Goal: Information Seeking & Learning: Learn about a topic

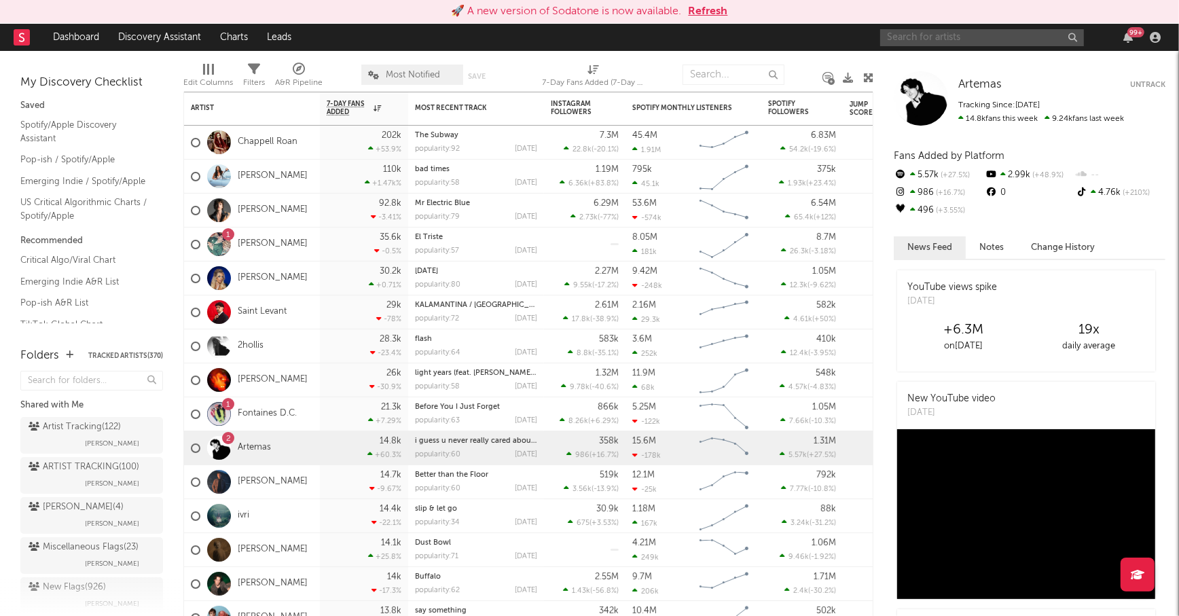
click at [968, 37] on input "text" at bounding box center [982, 37] width 204 height 17
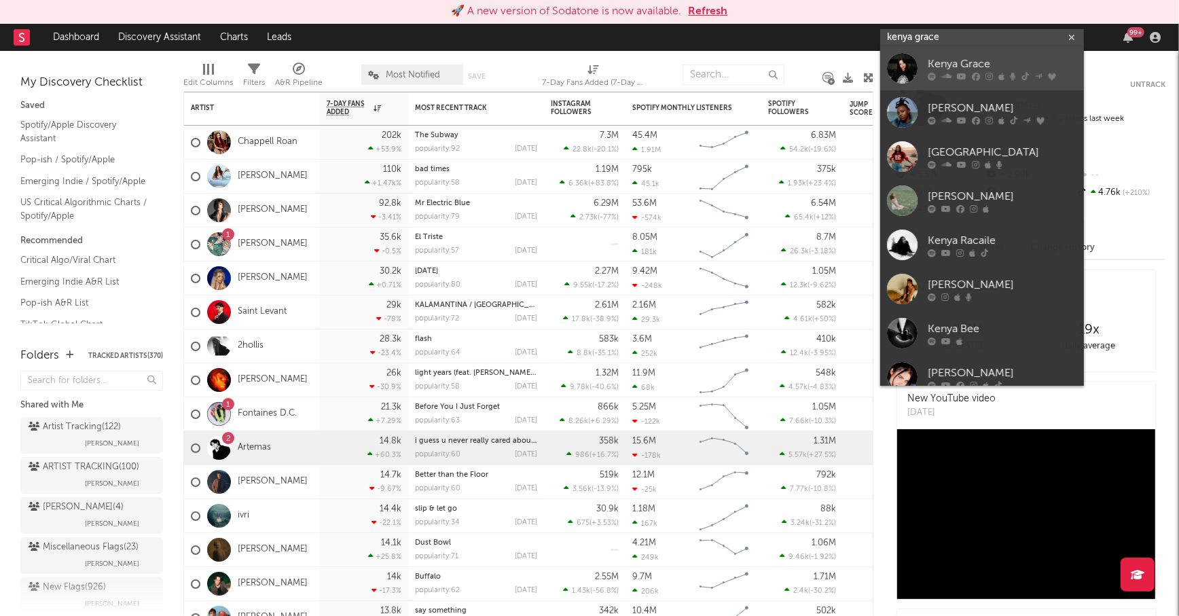
type input "kenya grace"
click at [994, 55] on link "Kenya Grace" at bounding box center [982, 68] width 204 height 44
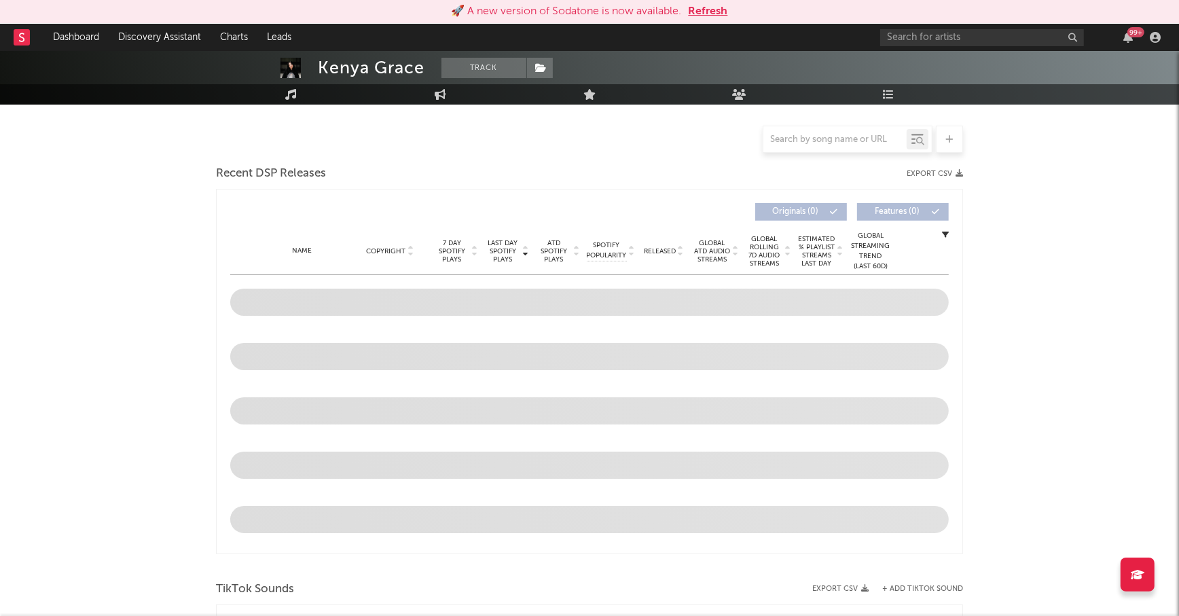
scroll to position [370, 0]
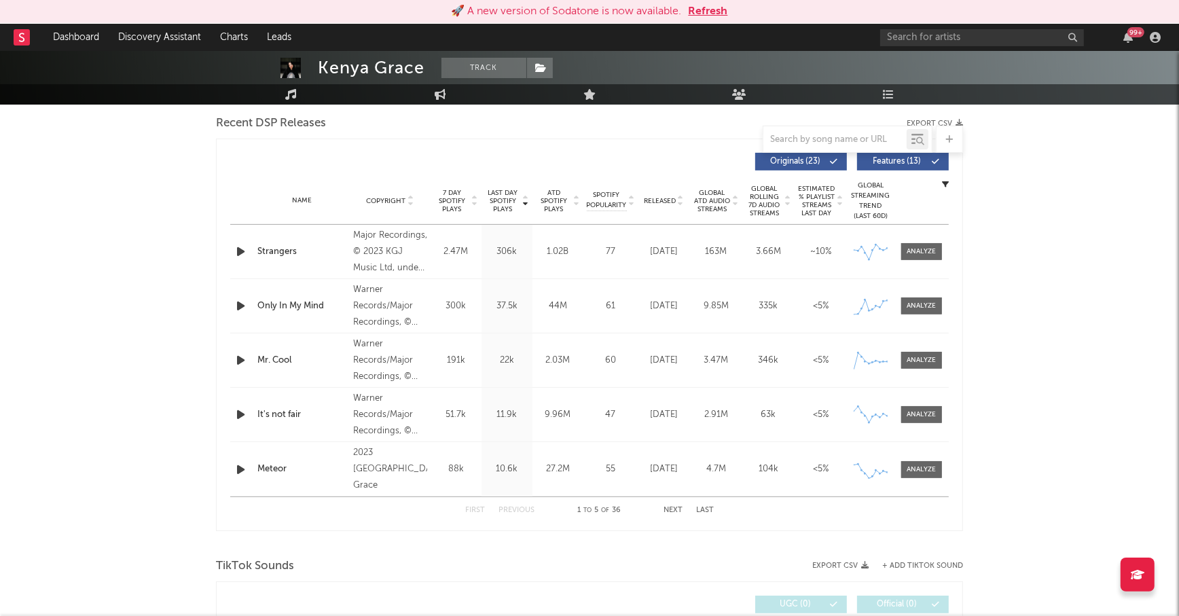
select select "6m"
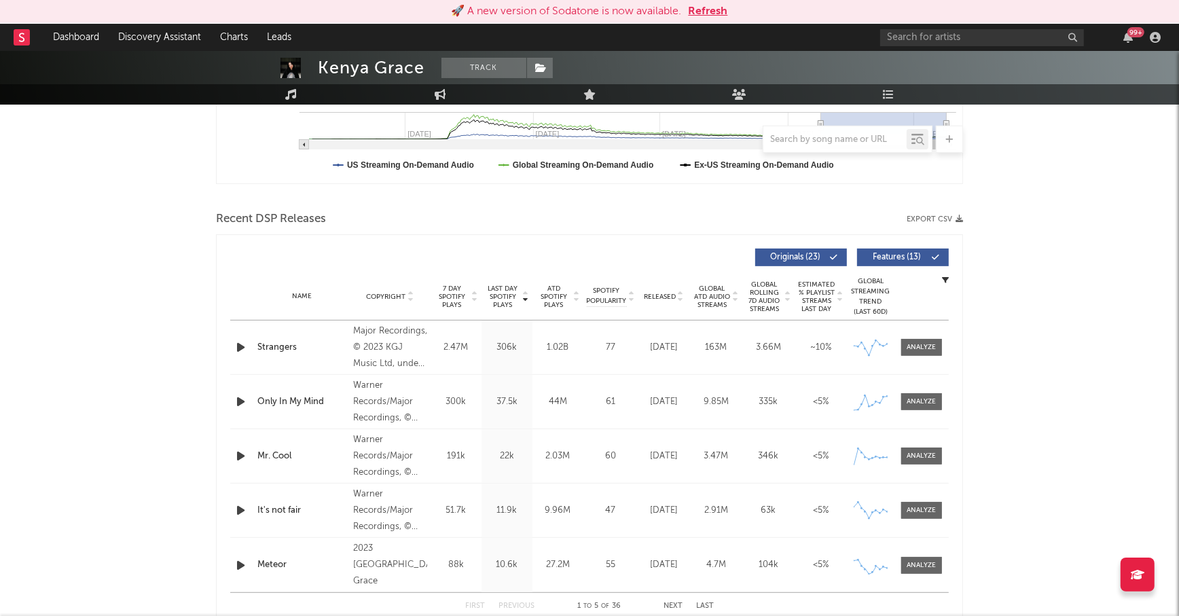
scroll to position [387, 0]
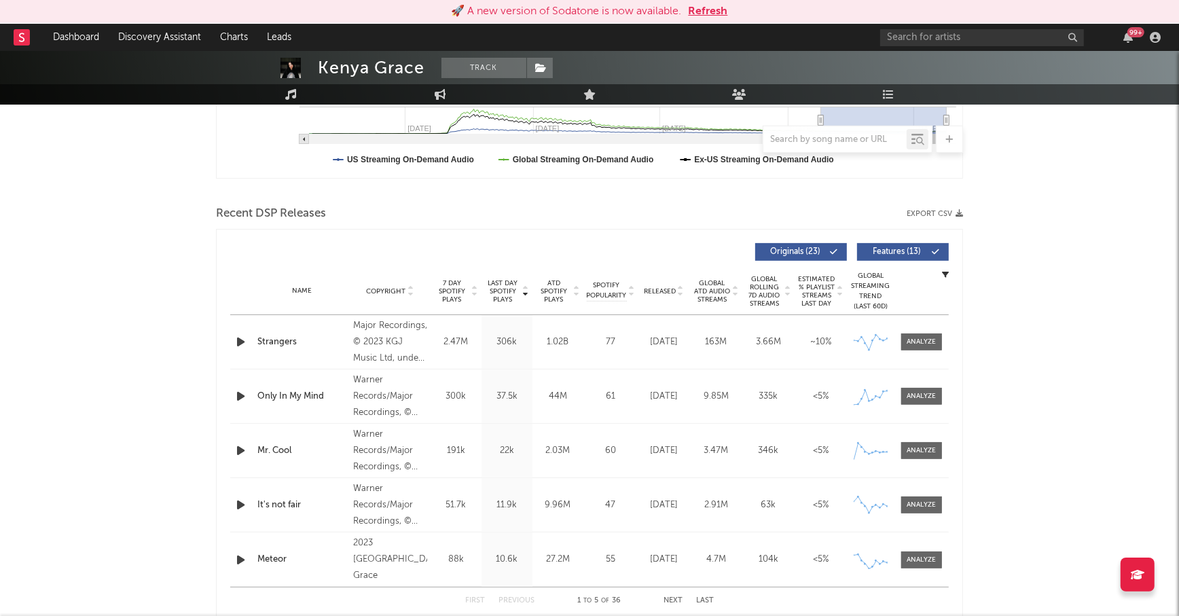
click at [558, 294] on span "ATD Spotify Plays" at bounding box center [554, 291] width 36 height 24
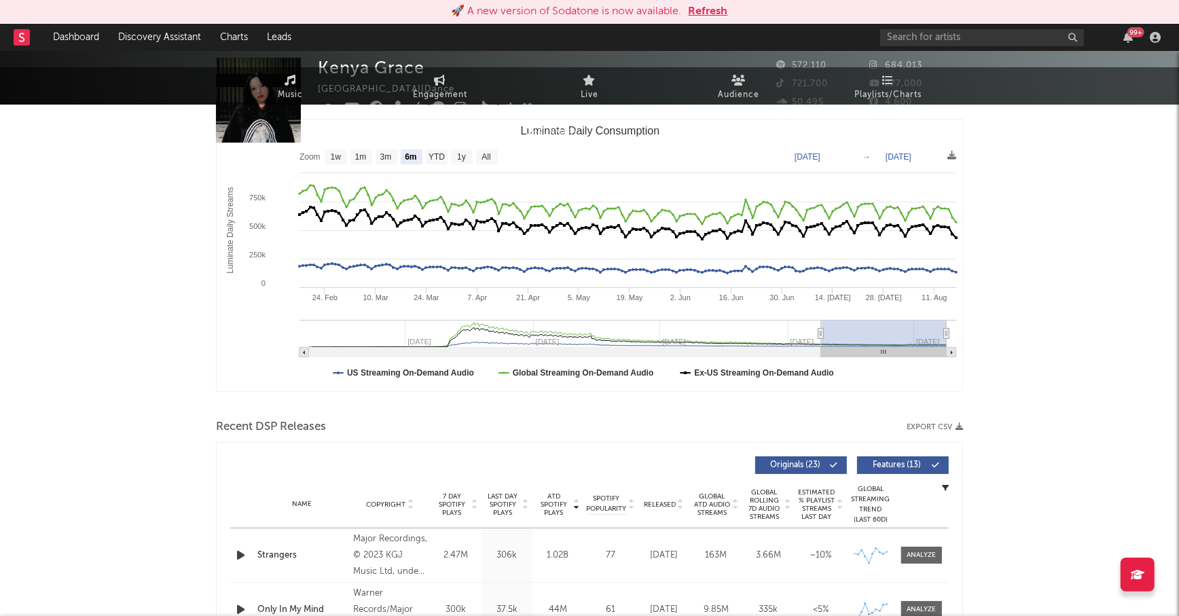
scroll to position [0, 0]
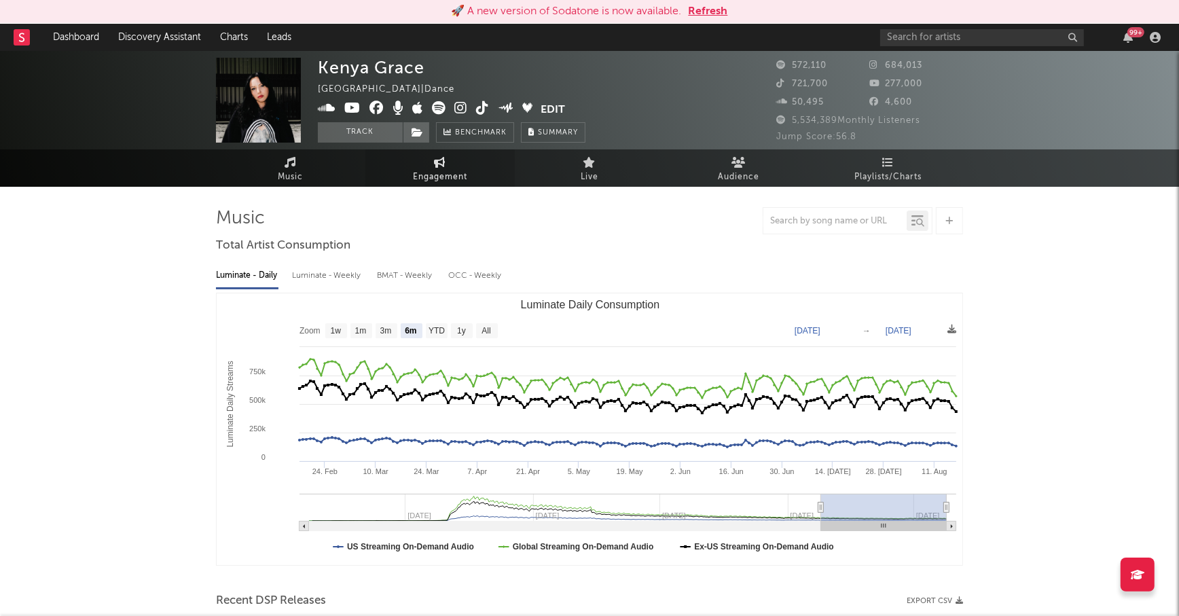
click at [437, 164] on icon at bounding box center [441, 162] width 12 height 11
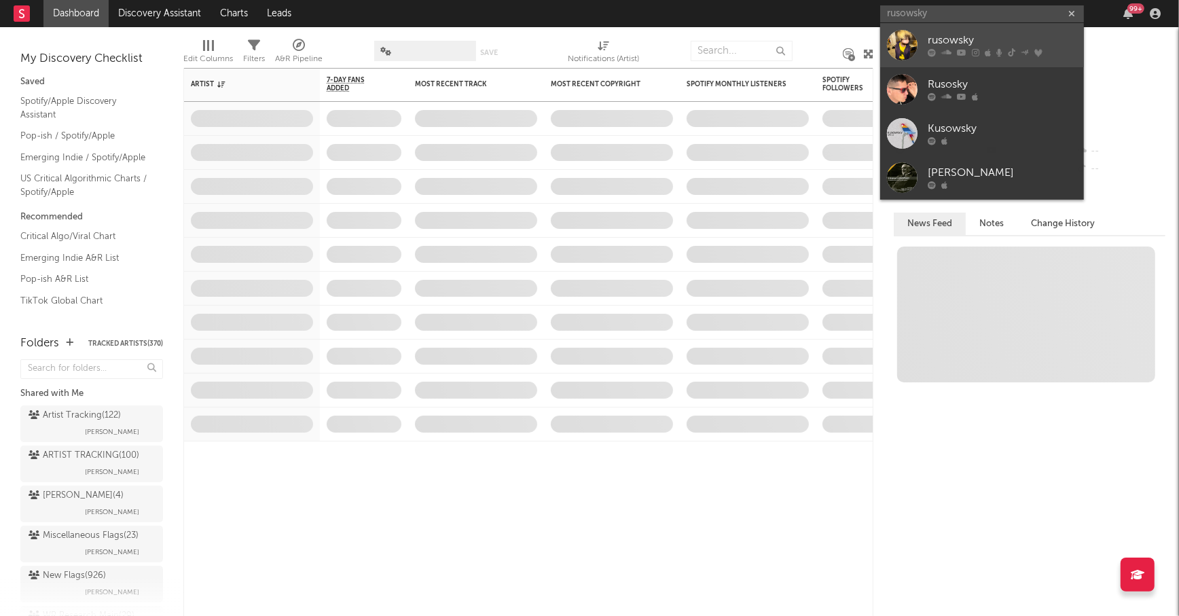
type input "rusowsky"
click at [952, 33] on div "rusowsky" at bounding box center [1002, 41] width 149 height 16
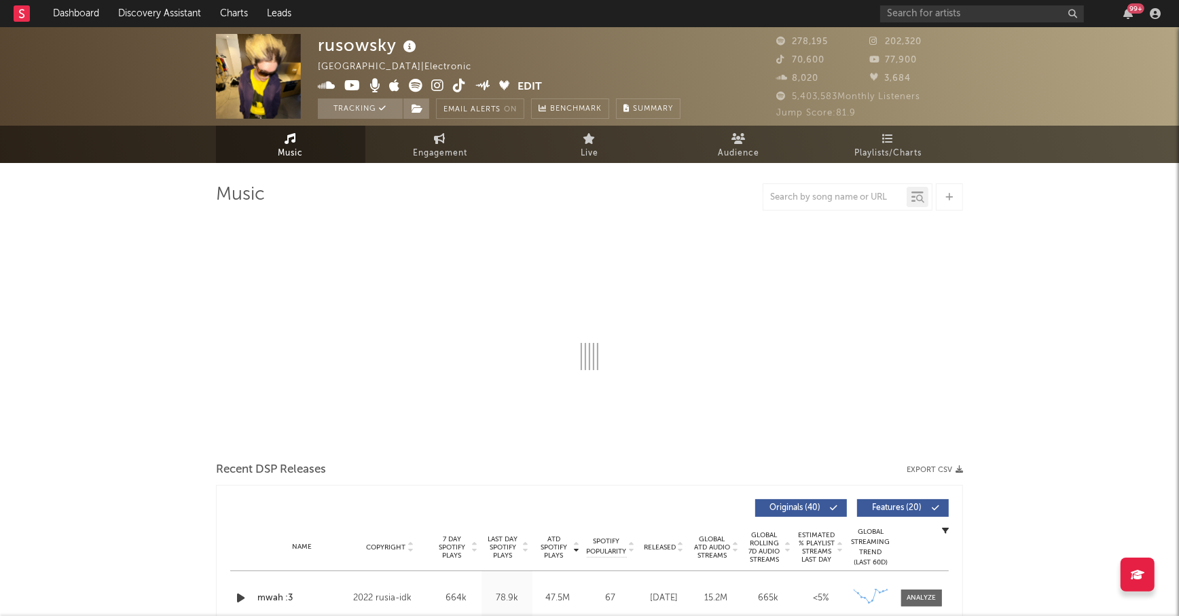
select select "6m"
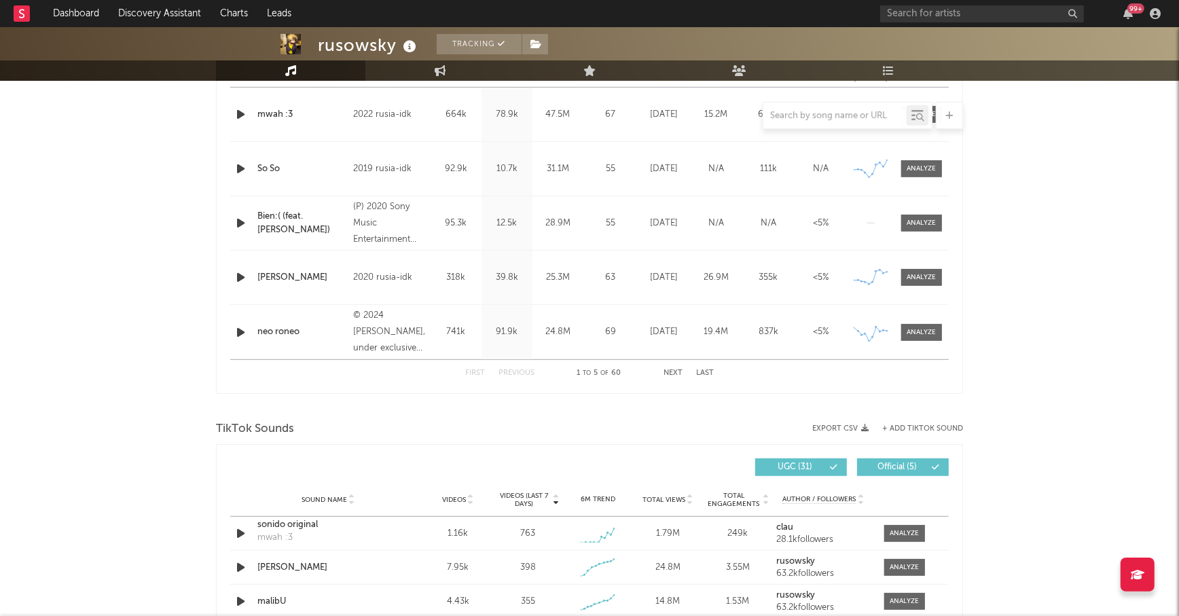
scroll to position [537, 0]
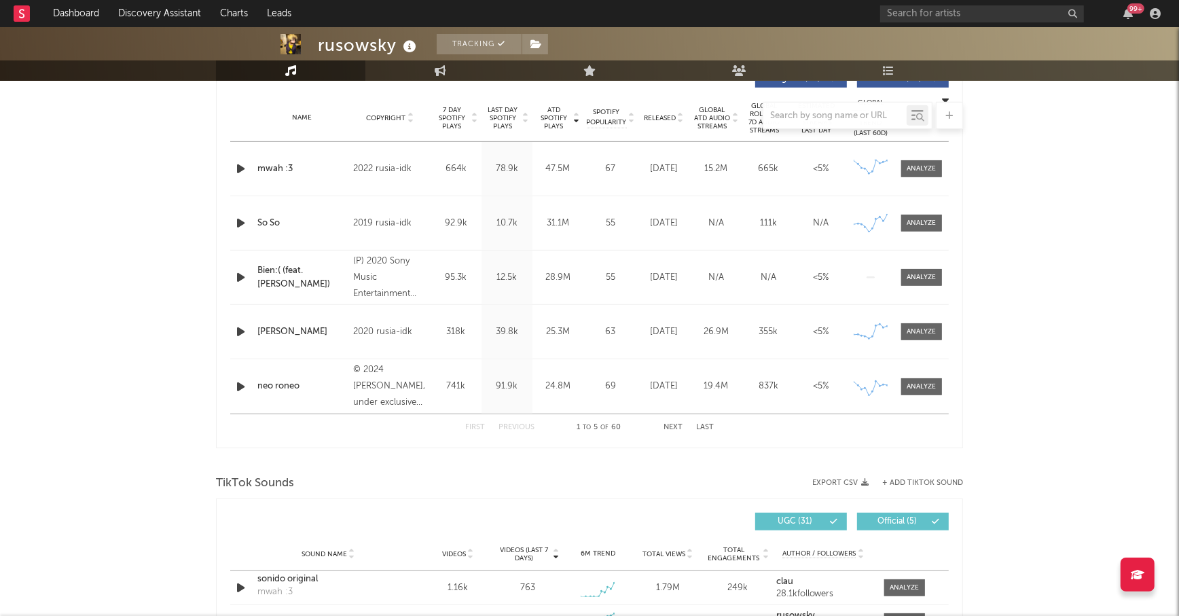
click at [511, 130] on div "Name Copyright Label Album Names Composer Names 7 Day Spotify Plays Last Day Sp…" at bounding box center [589, 118] width 719 height 48
click at [500, 111] on div at bounding box center [589, 115] width 747 height 27
click at [503, 123] on div at bounding box center [589, 115] width 747 height 27
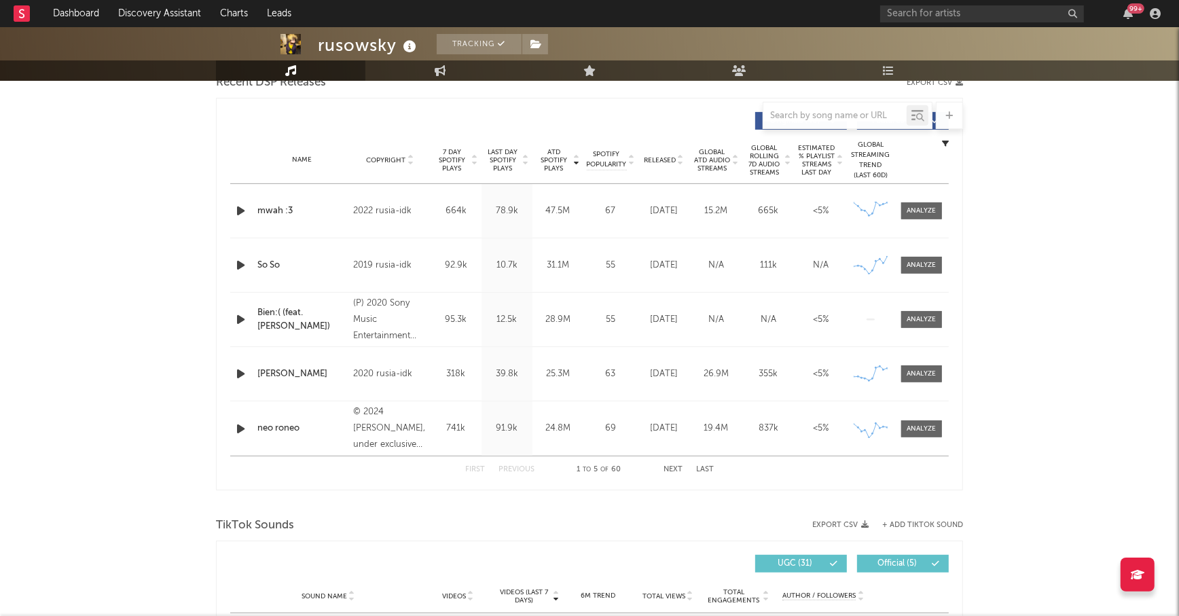
scroll to position [491, 0]
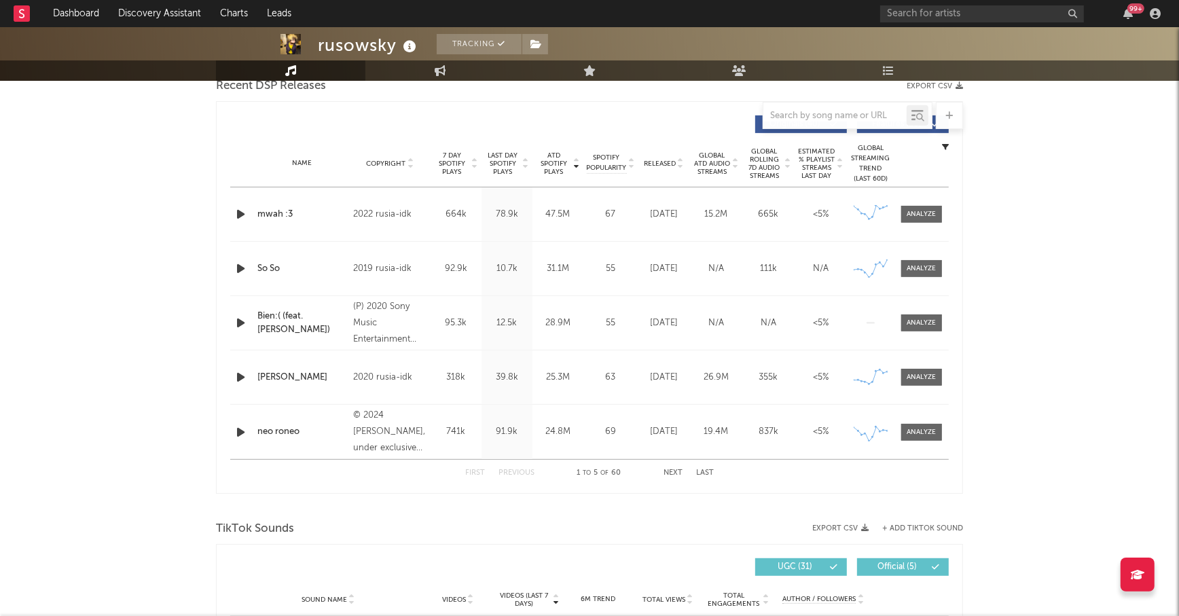
click at [503, 173] on span "Last Day Spotify Plays" at bounding box center [503, 163] width 36 height 24
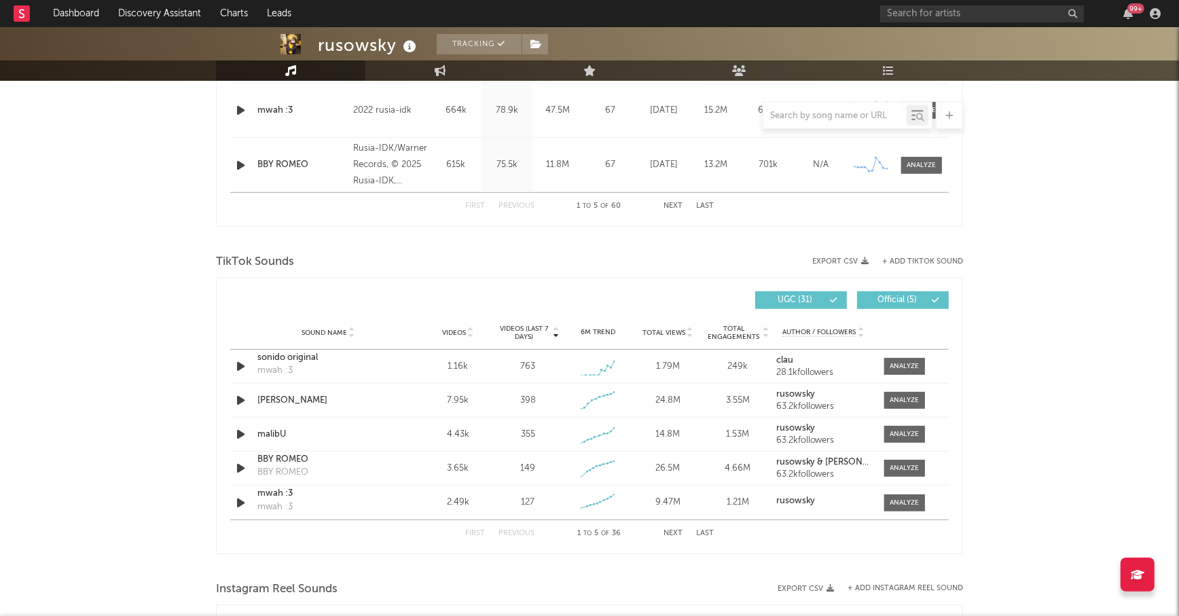
scroll to position [776, 0]
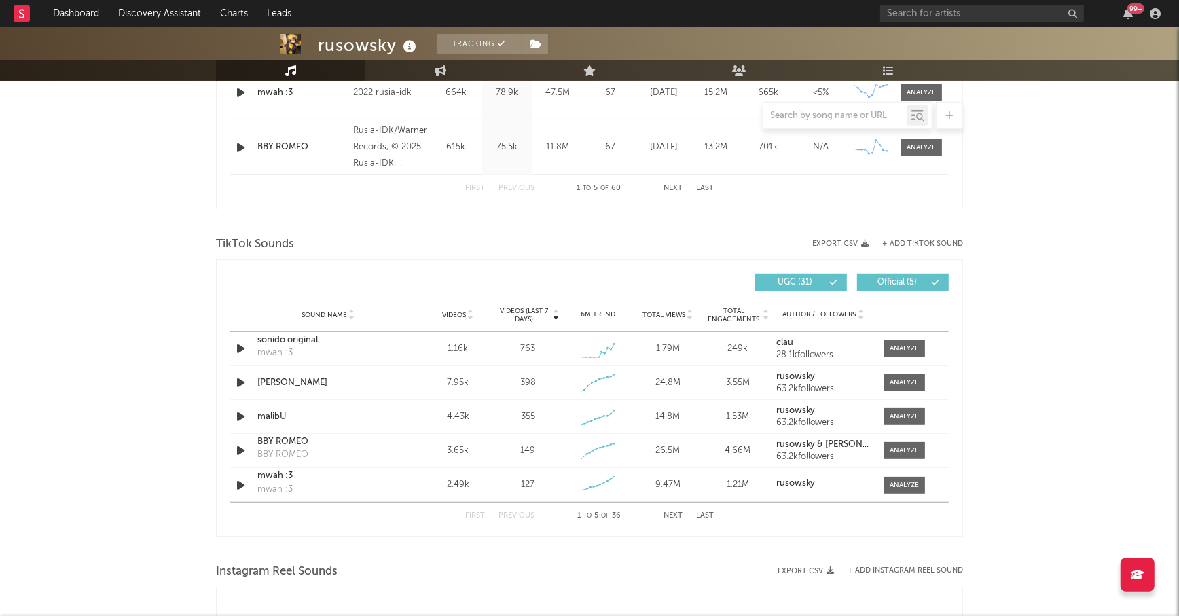
click at [533, 316] on span "Videos (last 7 days)" at bounding box center [524, 315] width 55 height 16
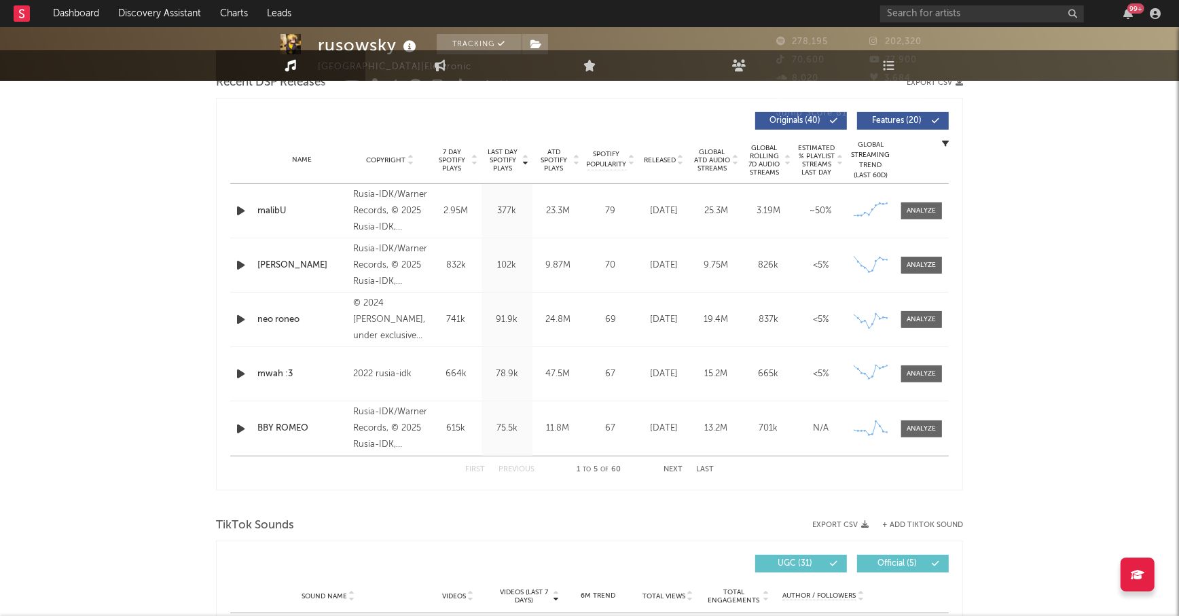
scroll to position [0, 0]
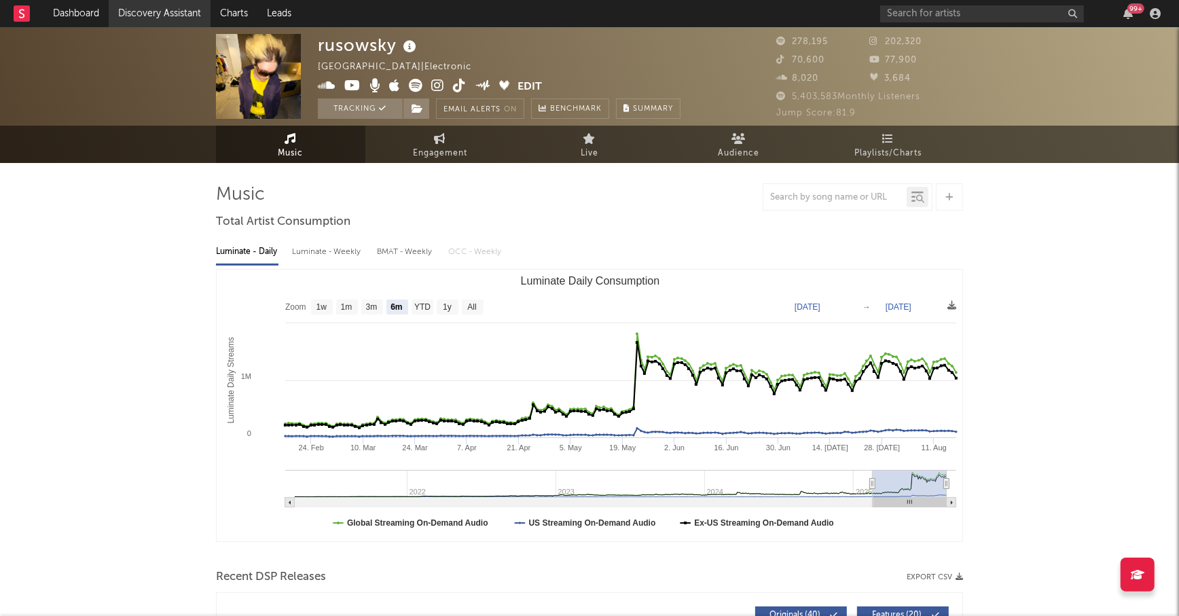
click at [160, 13] on link "Discovery Assistant" at bounding box center [160, 13] width 102 height 27
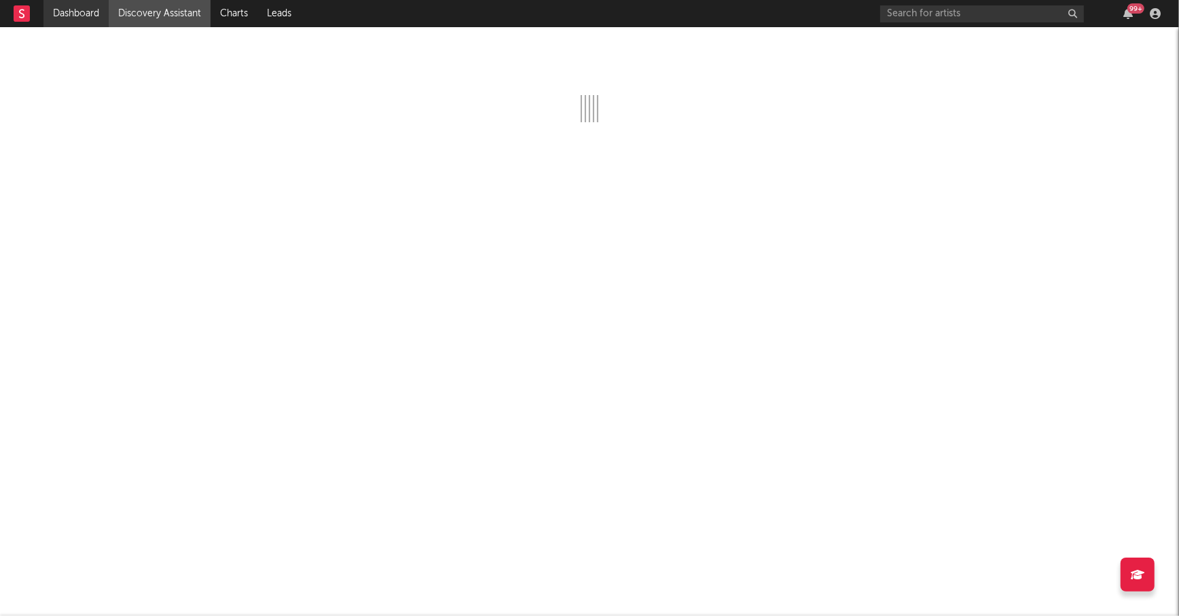
click at [71, 16] on link "Dashboard" at bounding box center [75, 13] width 65 height 27
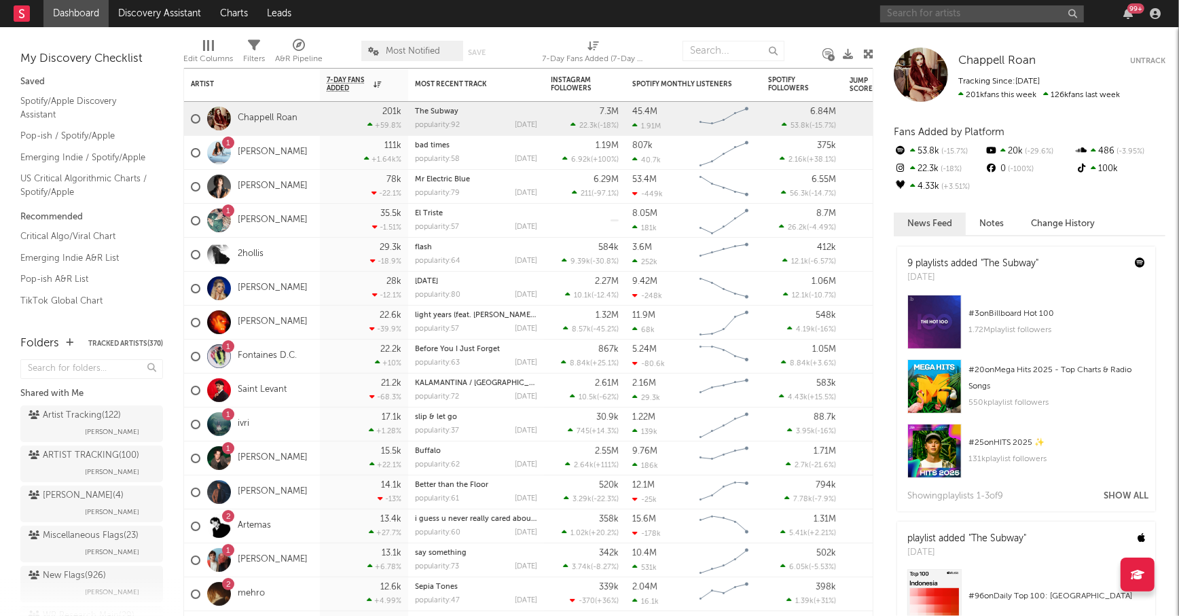
click at [944, 14] on input "text" at bounding box center [982, 13] width 204 height 17
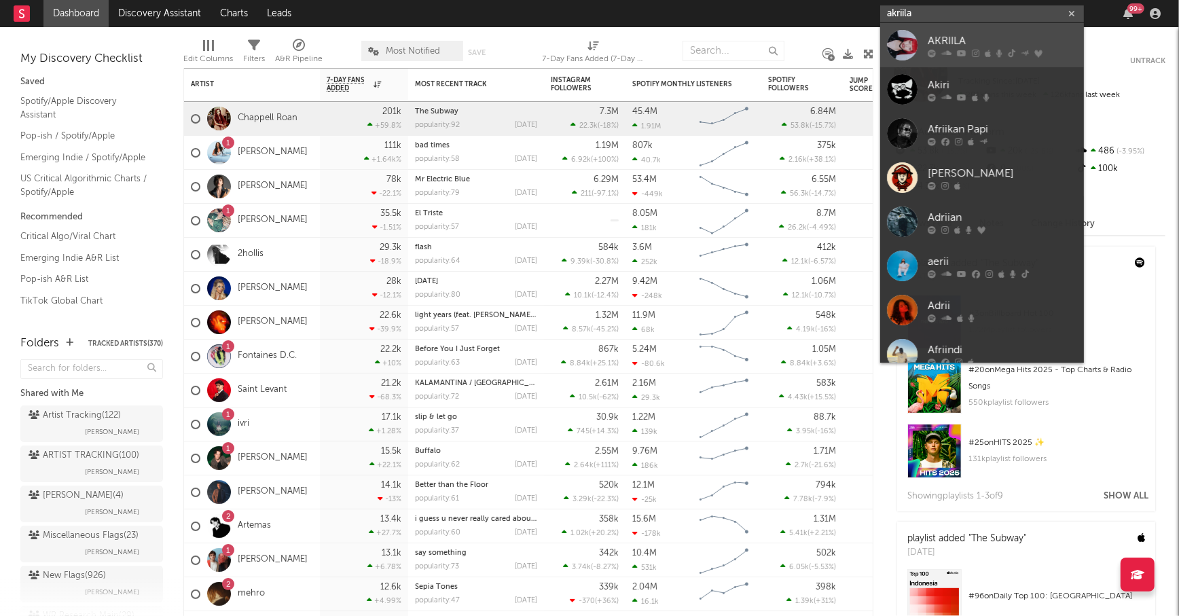
type input "akriila"
click at [982, 34] on div "AKRIILA" at bounding box center [1002, 41] width 149 height 16
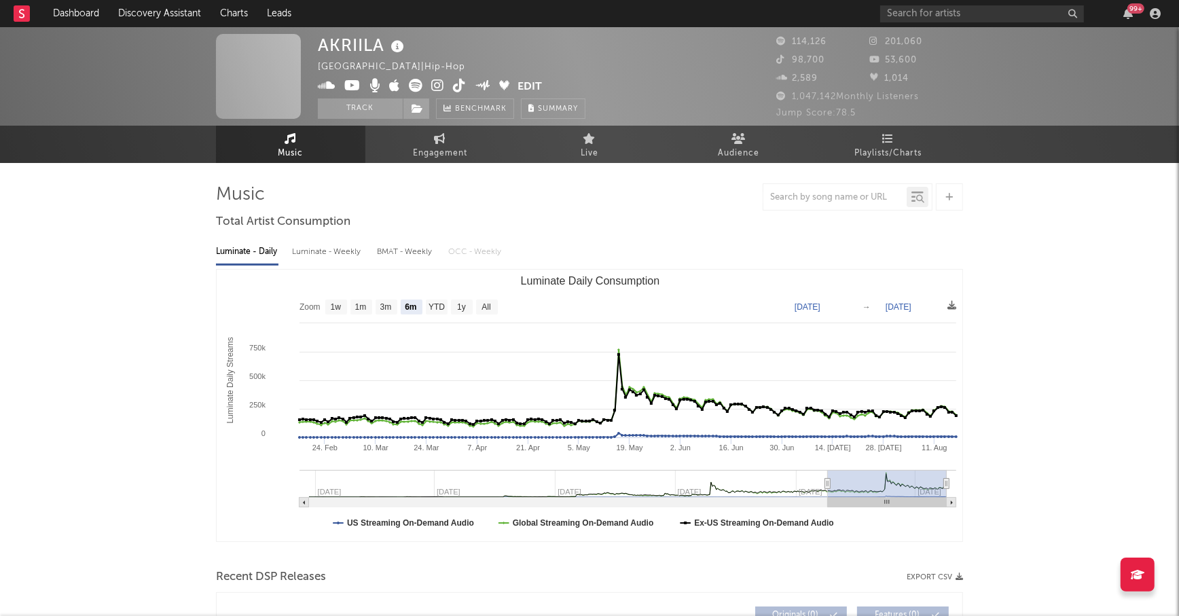
select select "6m"
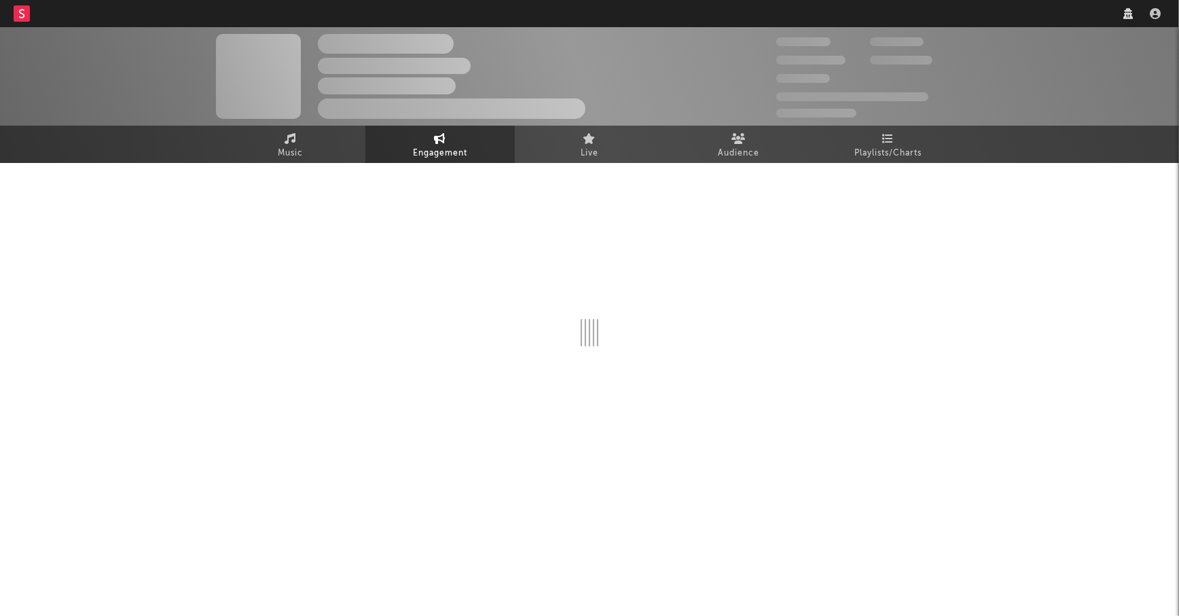
select select "1w"
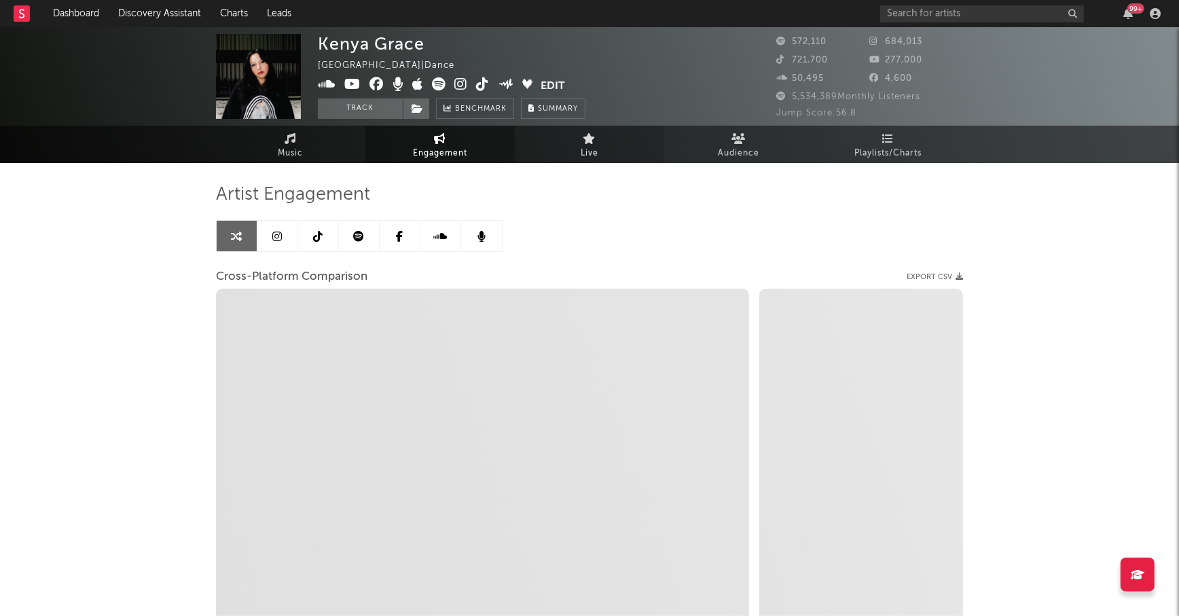
select select "1m"
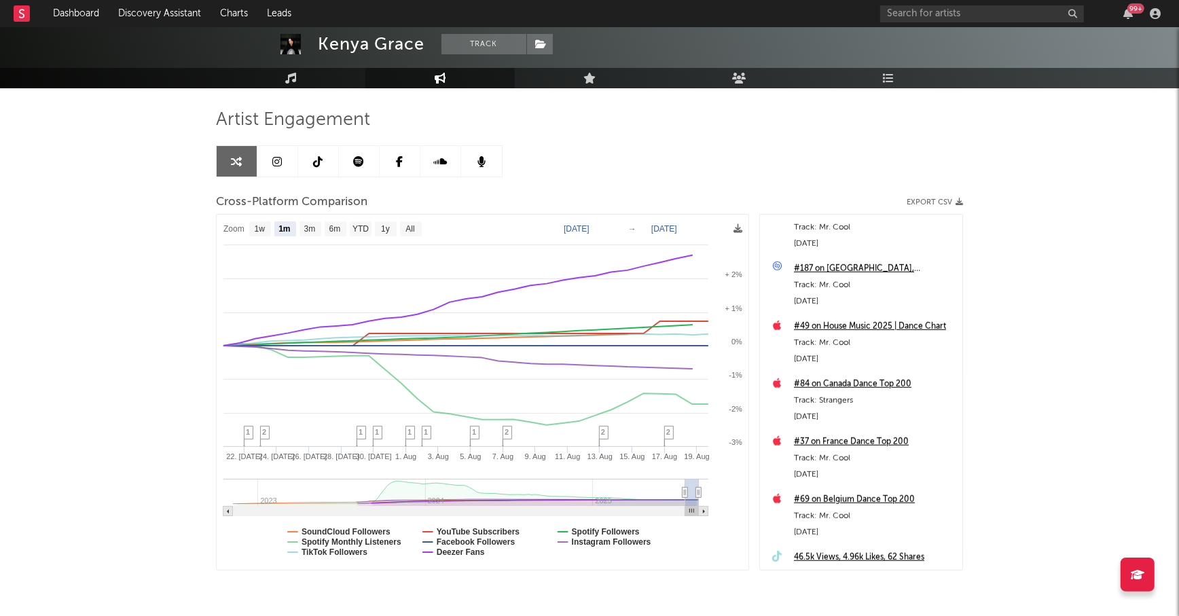
scroll to position [1051, 0]
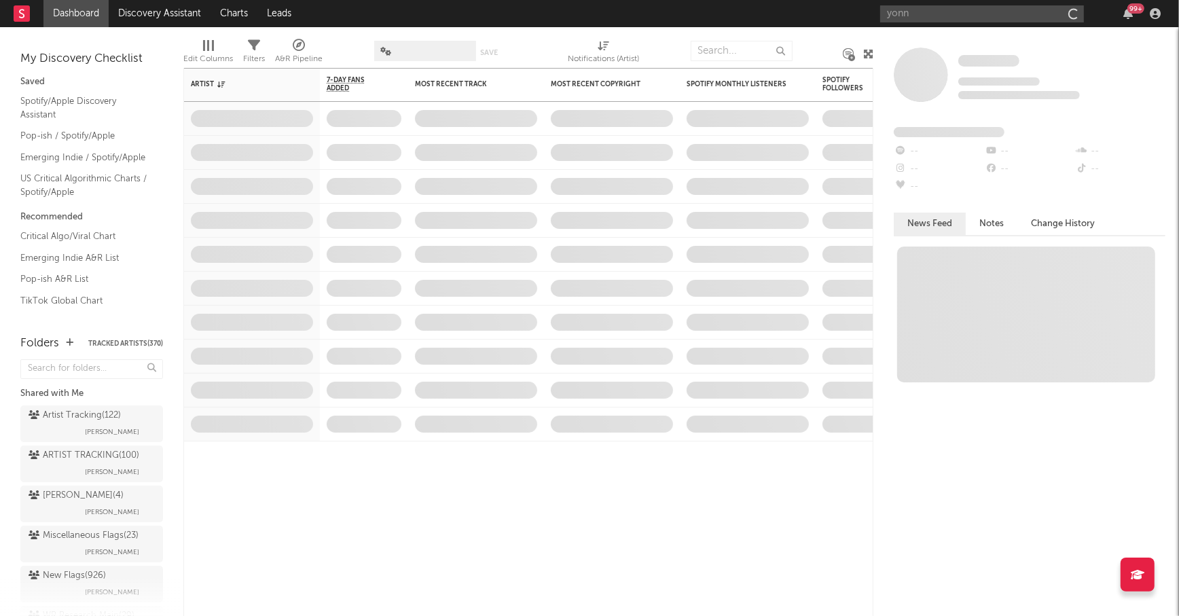
type input "yonny"
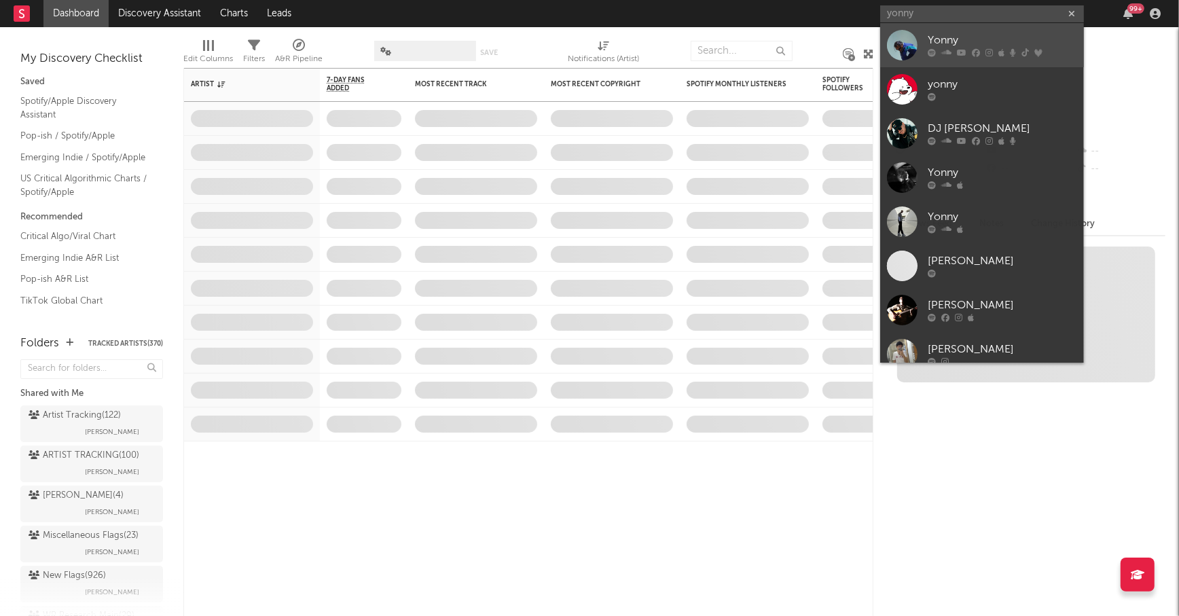
click at [965, 37] on div "Yonny" at bounding box center [1002, 41] width 149 height 16
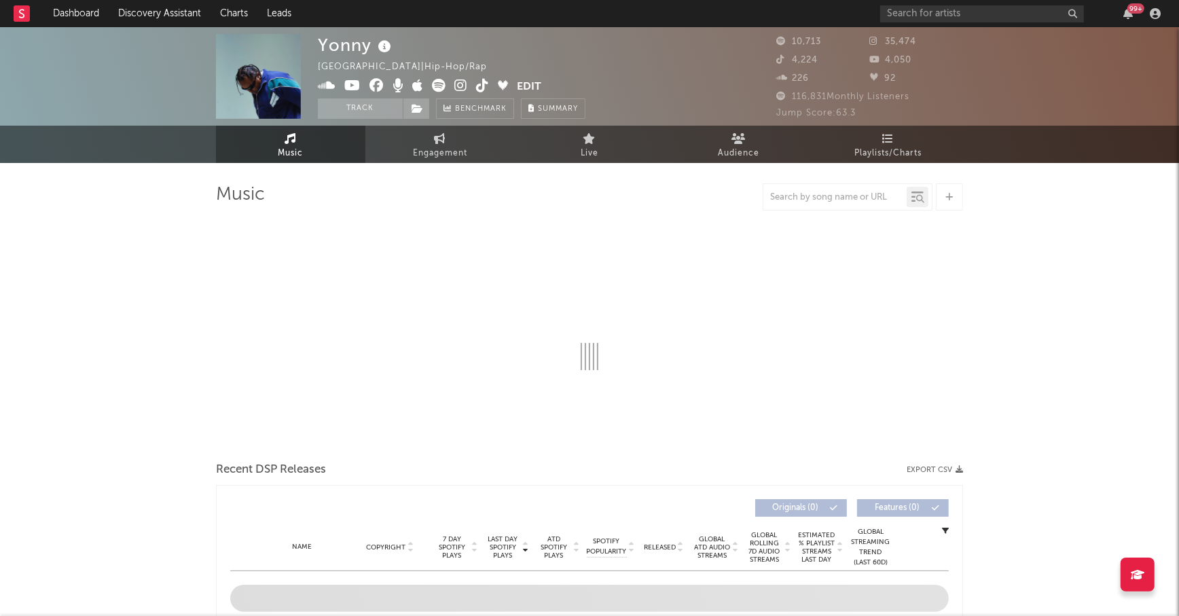
select select "6m"
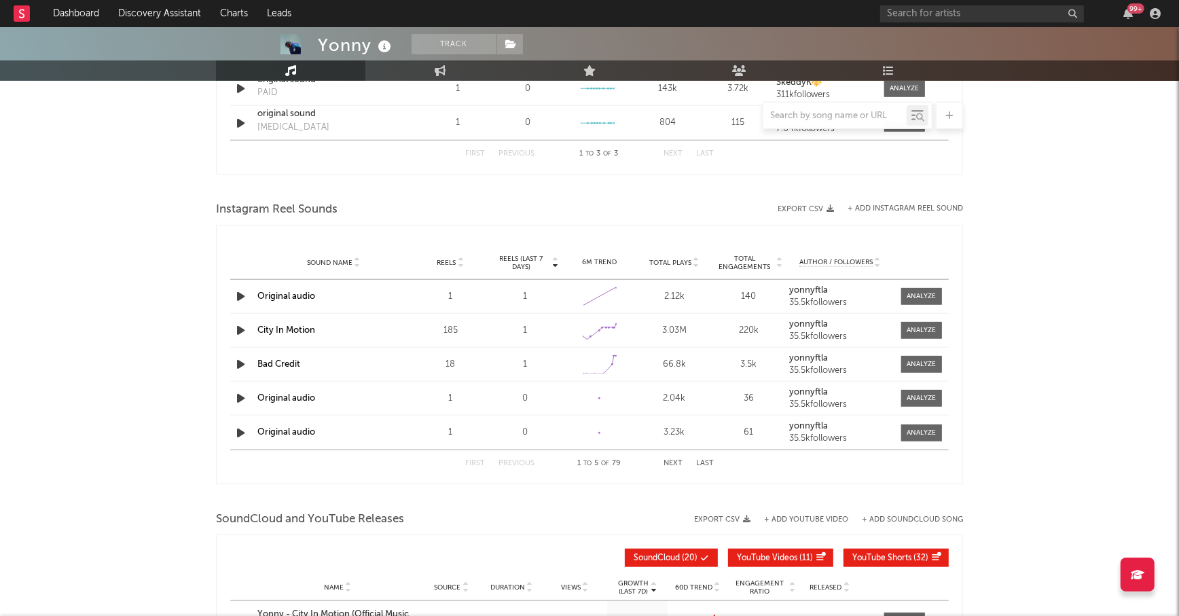
scroll to position [1392, 0]
